Goal: Task Accomplishment & Management: Complete application form

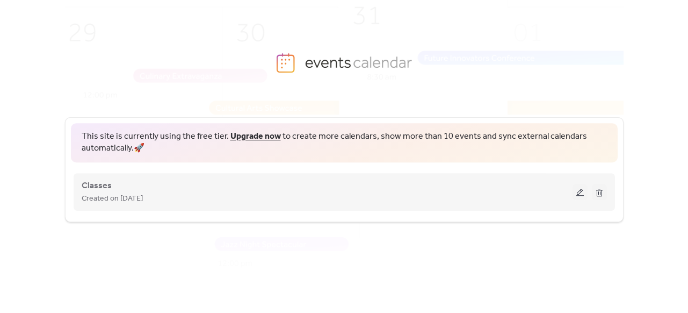
click at [576, 191] on button at bounding box center [580, 192] width 15 height 16
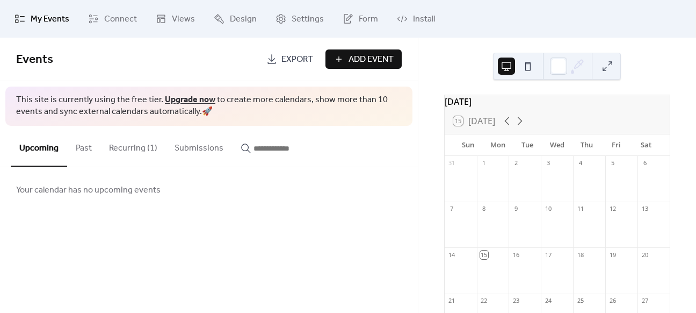
click at [88, 151] on button "Past" at bounding box center [83, 146] width 33 height 40
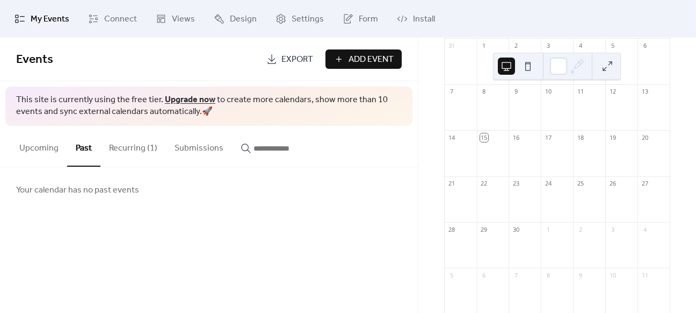
scroll to position [149, 0]
click at [358, 62] on span "Add Event" at bounding box center [371, 59] width 45 height 13
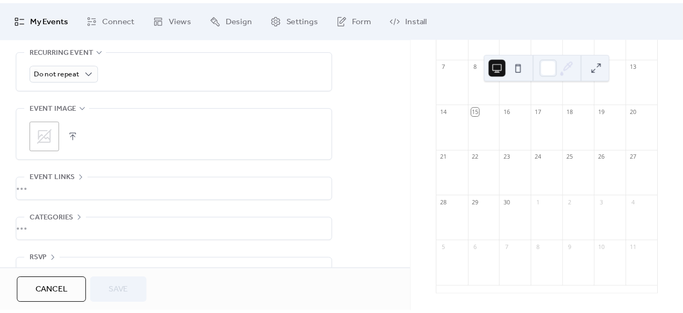
scroll to position [520, 0]
